Goal: Information Seeking & Learning: Learn about a topic

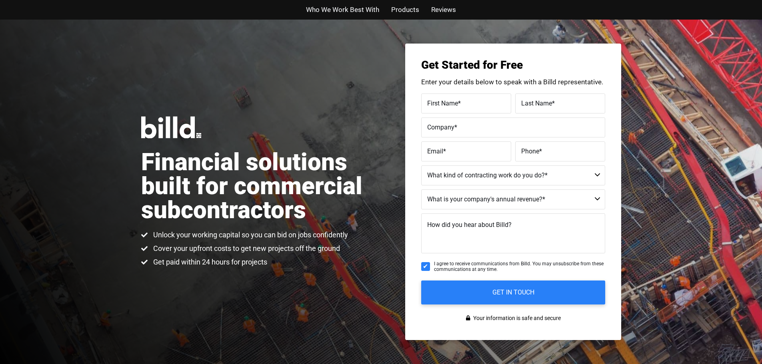
click at [370, 8] on span "Who We Work Best With" at bounding box center [342, 10] width 73 height 12
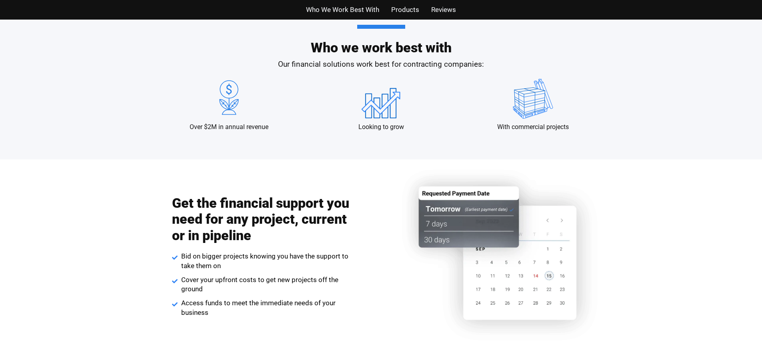
scroll to position [773, 0]
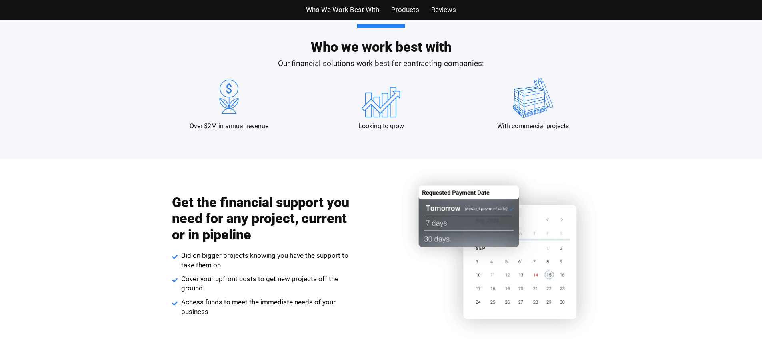
click at [410, 8] on span "Products" at bounding box center [405, 10] width 28 height 12
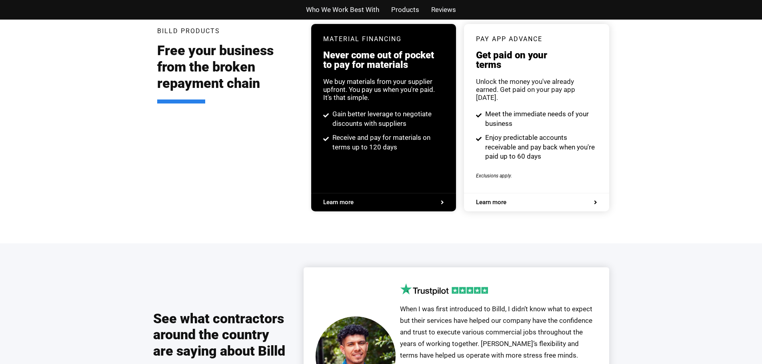
click at [441, 8] on span "Reviews" at bounding box center [443, 10] width 25 height 12
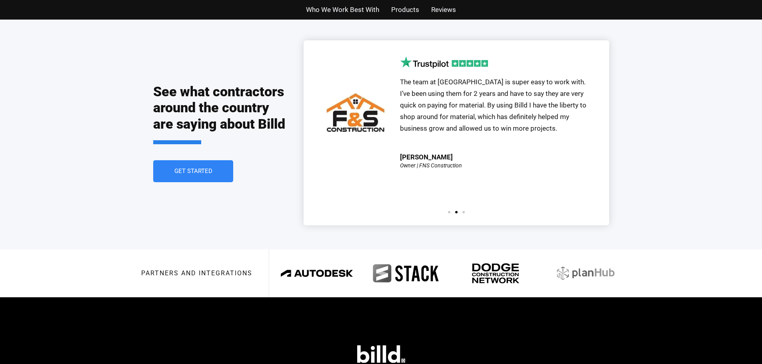
scroll to position [1760, 0]
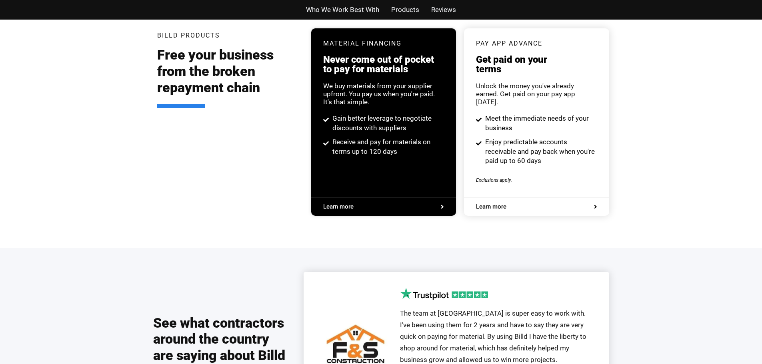
click at [327, 8] on span "Who We Work Best With" at bounding box center [342, 10] width 73 height 12
